Goal: Task Accomplishment & Management: Manage account settings

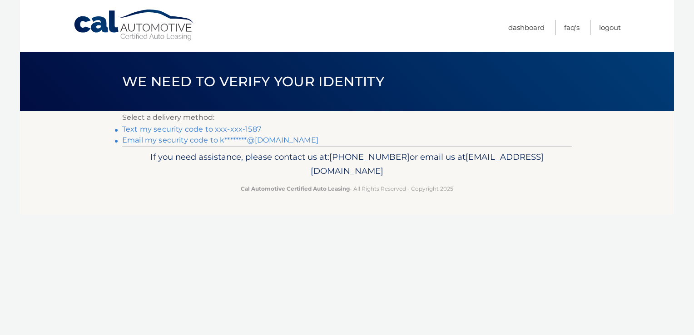
click at [229, 131] on link "Text my security code to xxx-xxx-1587" at bounding box center [191, 129] width 139 height 9
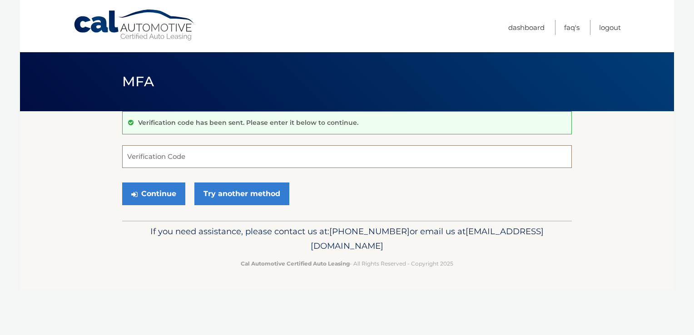
click at [292, 156] on input "Verification Code" at bounding box center [347, 156] width 450 height 23
click at [281, 153] on input "Verification Code" at bounding box center [347, 156] width 450 height 23
type input "558343"
click at [122, 183] on button "Continue" at bounding box center [153, 194] width 63 height 23
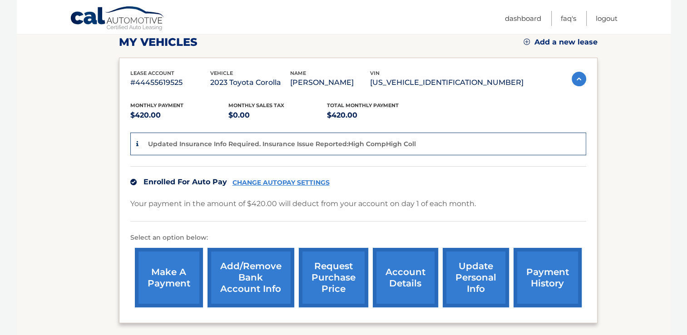
scroll to position [136, 0]
